Goal: Information Seeking & Learning: Learn about a topic

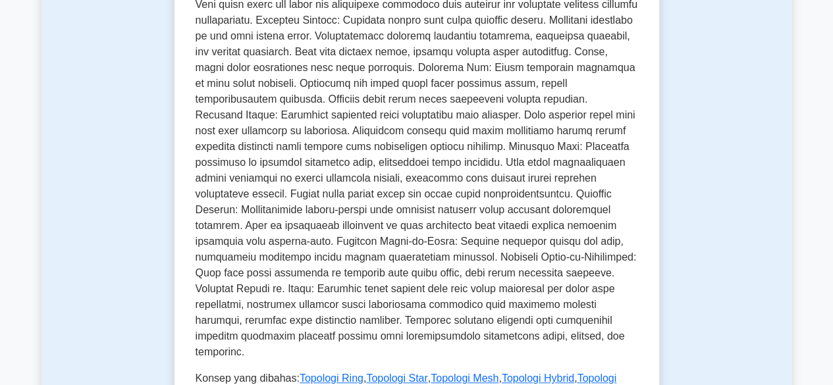
scroll to position [495, 0]
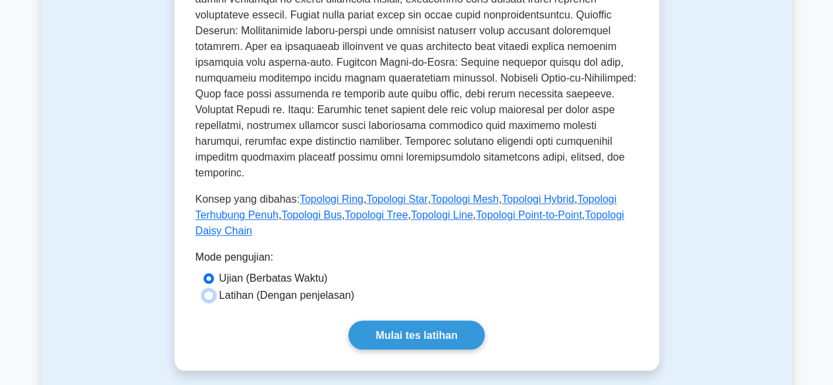
click at [211, 295] on input "Latihan (Dengan penjelasan)" at bounding box center [209, 295] width 11 height 11
radio input "true"
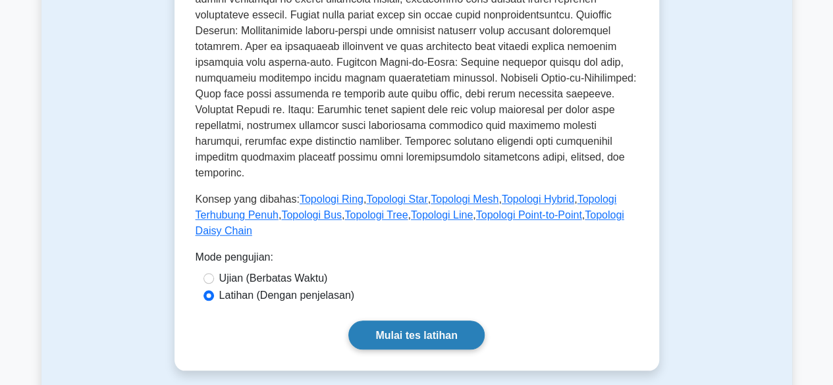
click at [398, 332] on font "Mulai tes latihan" at bounding box center [416, 335] width 82 height 11
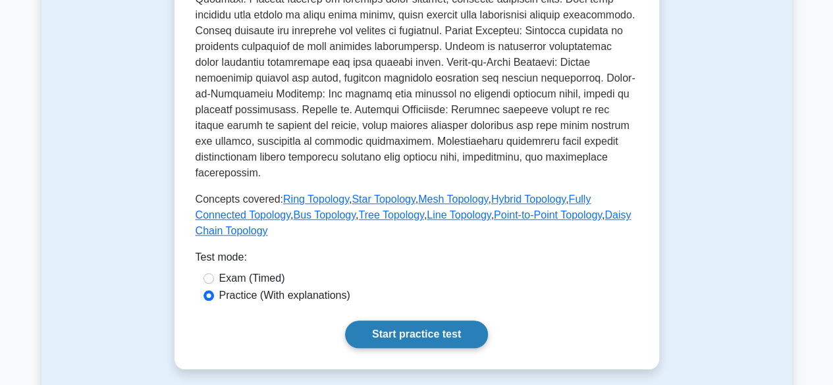
scroll to position [527, 0]
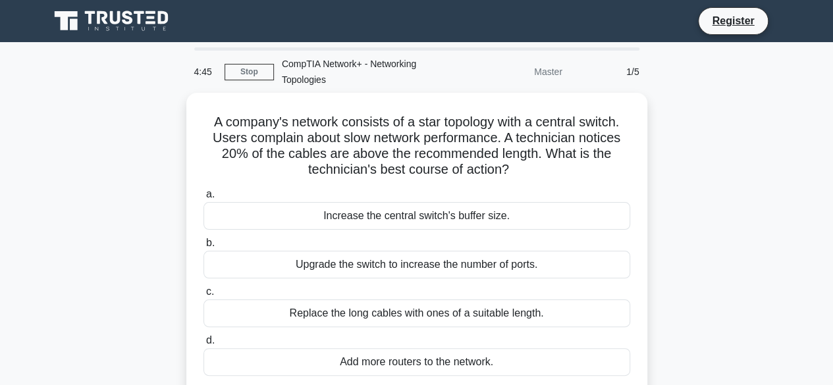
drag, startPoint x: 767, startPoint y: 1, endPoint x: 714, endPoint y: 149, distance: 156.7
click at [714, 149] on div "A company's network consists of a star topology with a central switch. Users co…" at bounding box center [416, 262] width 751 height 339
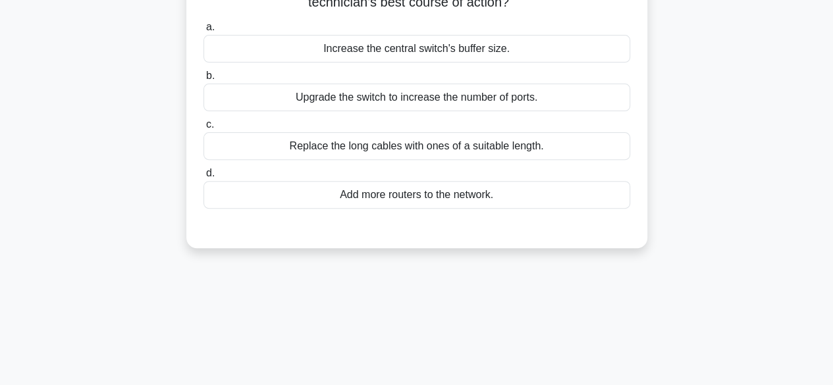
scroll to position [175, 0]
